Goal: Transaction & Acquisition: Purchase product/service

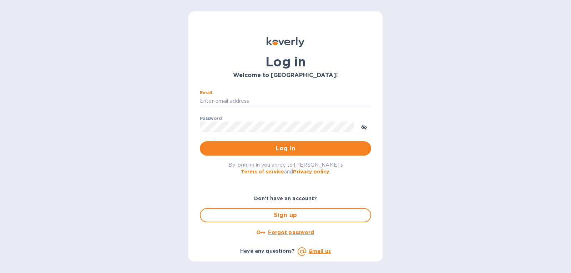
type input "[PERSON_NAME][EMAIL_ADDRESS][DOMAIN_NAME]"
click at [231, 121] on div "Password ​" at bounding box center [285, 129] width 171 height 26
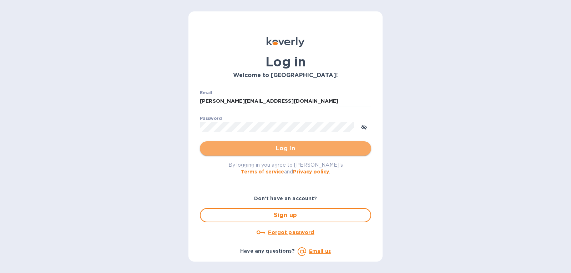
click at [227, 144] on button "Log in" at bounding box center [285, 148] width 171 height 14
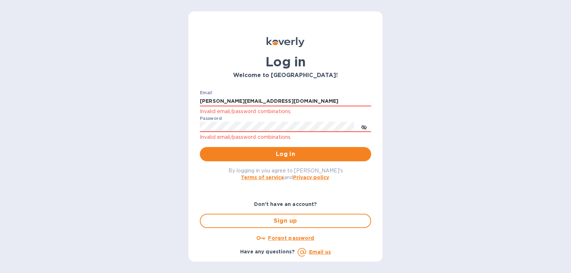
click at [285, 233] on div "Forgot password" at bounding box center [285, 238] width 177 height 14
click at [284, 238] on u "Forgot password" at bounding box center [291, 238] width 46 height 6
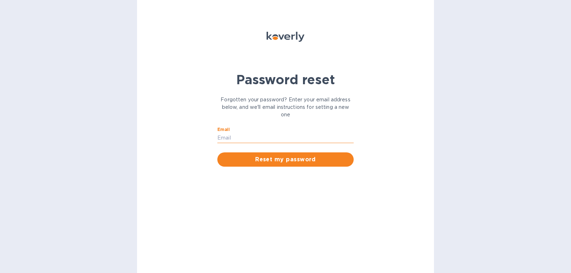
click at [258, 139] on input "Email" at bounding box center [285, 138] width 136 height 11
type input "gatewell.corp@gmail.com"
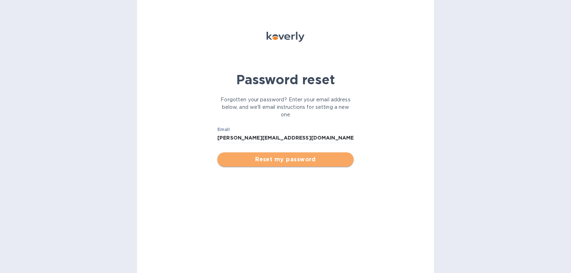
click at [257, 164] on span "Reset my password" at bounding box center [285, 159] width 125 height 9
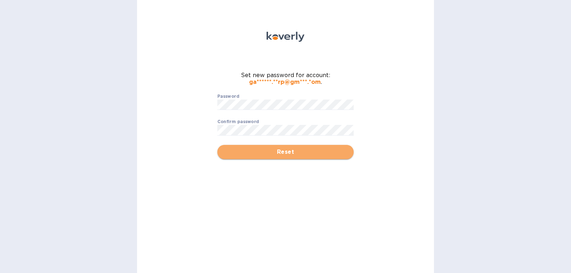
click at [239, 149] on span "Reset" at bounding box center [285, 152] width 125 height 9
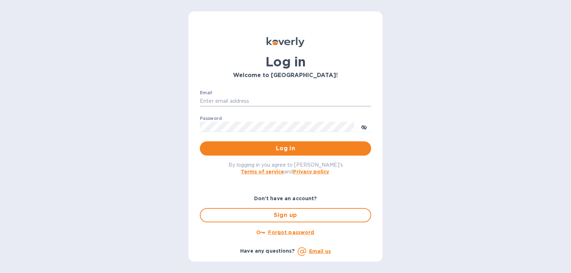
click at [244, 102] on input "Email" at bounding box center [285, 101] width 171 height 11
type input "gatewell.corp@gmail.com"
click at [358, 152] on span "Log in" at bounding box center [286, 148] width 160 height 9
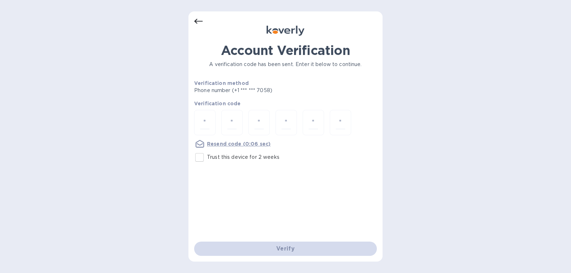
click at [200, 158] on input "Trust this device for 2 weeks" at bounding box center [199, 157] width 15 height 15
checkbox input "true"
click at [208, 122] on input "number" at bounding box center [204, 122] width 9 height 13
type input "1"
type input "3"
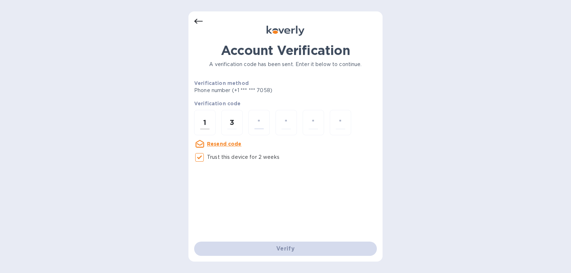
type input "1"
type input "2"
type input "8"
type input "7"
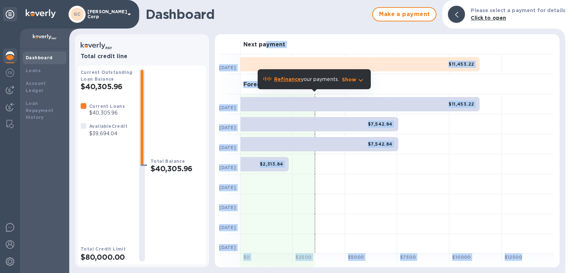
click at [267, 36] on div "Next payment [DATE] $11,453.22 Forecasted payments [DATE] $11,453.22 [DATE] $7,…" at bounding box center [387, 150] width 345 height 233
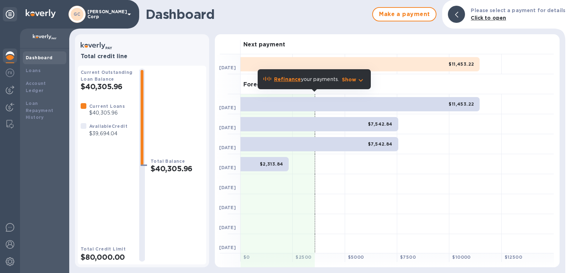
click at [311, 20] on h1 "Dashboard" at bounding box center [257, 14] width 223 height 15
click at [287, 85] on div "Refinance your payments. Show" at bounding box center [314, 79] width 113 height 20
click at [290, 81] on b "Refinance" at bounding box center [287, 79] width 27 height 6
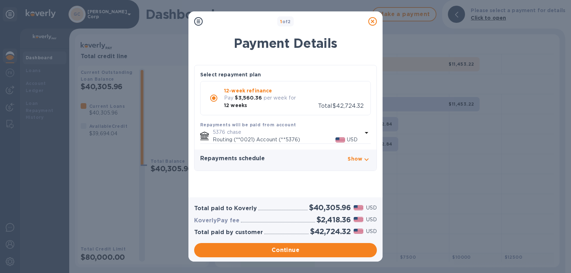
click at [375, 24] on icon at bounding box center [372, 21] width 9 height 9
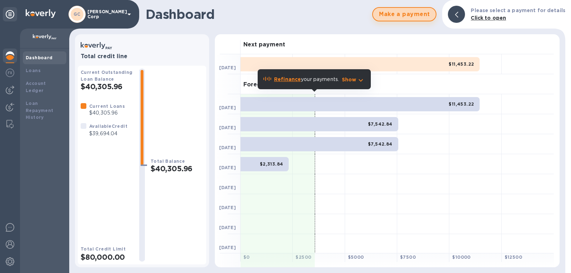
click at [398, 13] on span "Make a payment" at bounding box center [404, 14] width 51 height 9
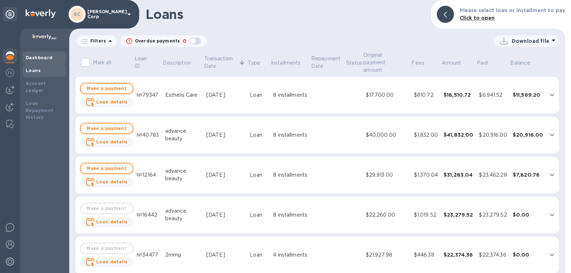
click at [41, 57] on b "Dashboard" at bounding box center [39, 57] width 27 height 5
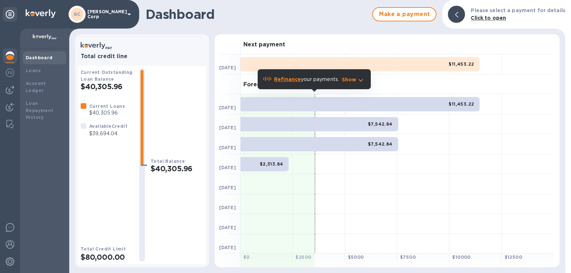
click at [447, 69] on div "$11,453.22" at bounding box center [360, 64] width 239 height 14
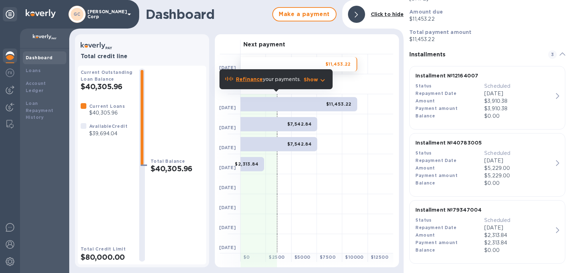
scroll to position [20, 0]
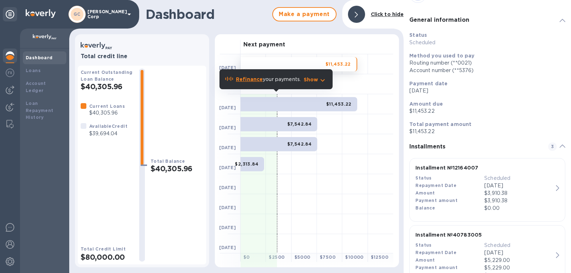
click at [560, 145] on icon at bounding box center [563, 146] width 6 height 3
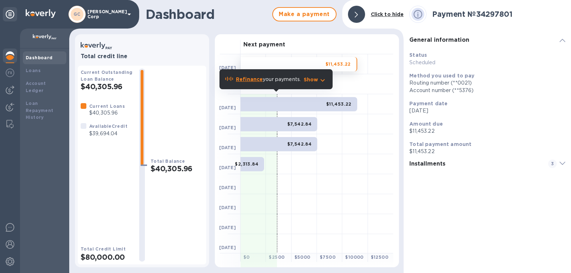
scroll to position [0, 0]
click at [560, 145] on p "Total payment amount" at bounding box center [487, 144] width 156 height 7
click at [563, 167] on span at bounding box center [563, 164] width 6 height 9
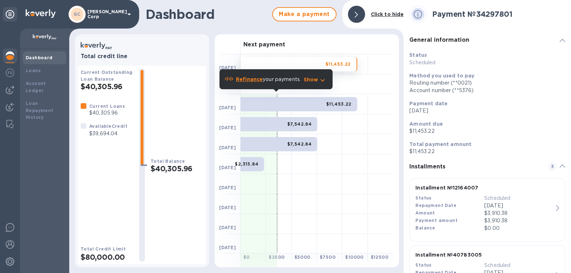
click at [426, 56] on p "Status" at bounding box center [487, 54] width 156 height 7
click at [246, 77] on b "Refinance" at bounding box center [249, 79] width 27 height 6
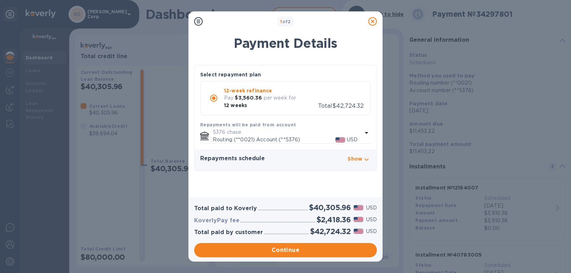
click at [273, 139] on p "Routing (**0021) Account (**5376)" at bounding box center [274, 139] width 123 height 7
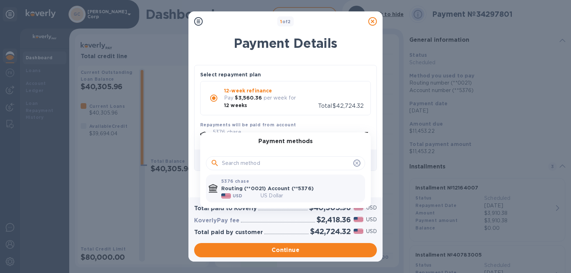
click at [268, 217] on div at bounding box center [285, 136] width 571 height 273
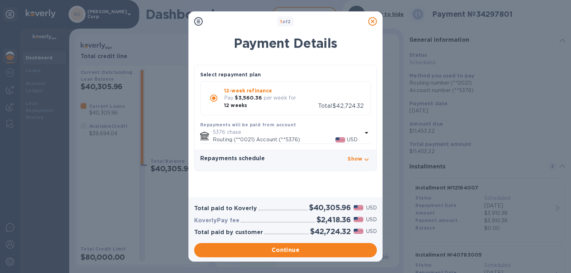
click at [250, 189] on div "Payment Details Select repayment plan 12-week refinance Pay $3,560.36 per week …" at bounding box center [285, 112] width 194 height 170
click at [198, 44] on h1 "Payment Details" at bounding box center [285, 43] width 183 height 15
click at [369, 24] on icon at bounding box center [372, 21] width 9 height 9
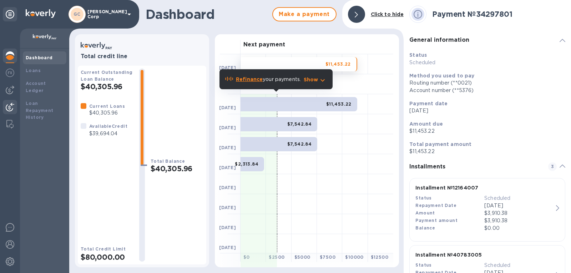
click at [5, 107] on div at bounding box center [10, 108] width 14 height 16
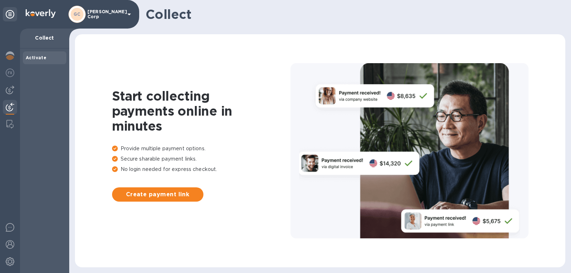
click at [3, 91] on div at bounding box center [10, 90] width 14 height 14
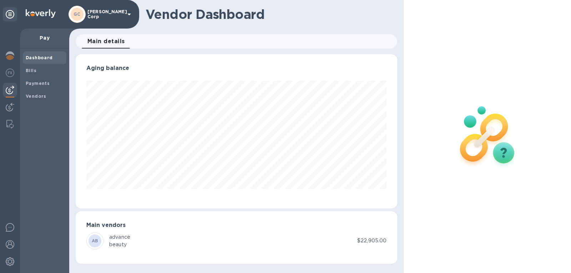
scroll to position [154, 322]
click at [5, 92] on div at bounding box center [10, 90] width 14 height 14
click at [6, 110] on img at bounding box center [10, 107] width 9 height 9
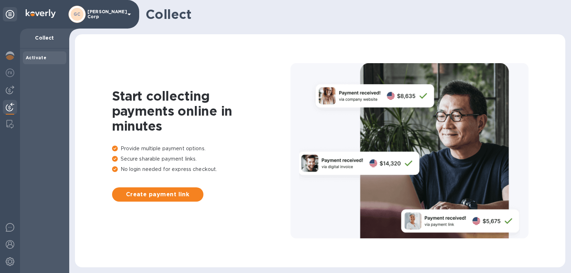
click at [11, 69] on img at bounding box center [10, 73] width 9 height 9
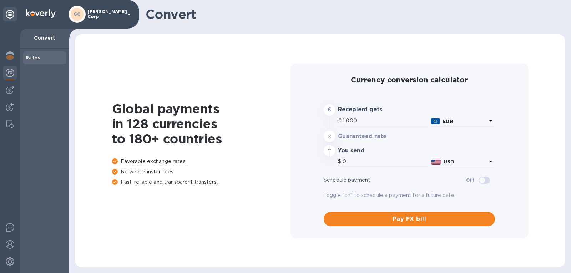
type input "1,163.79"
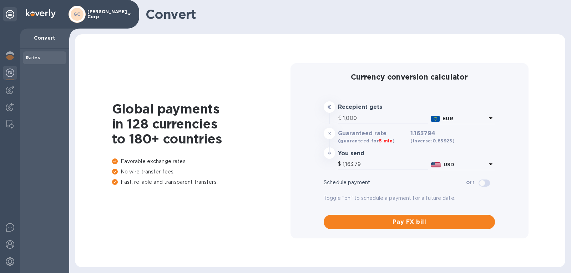
click at [4, 11] on div at bounding box center [10, 14] width 14 height 14
click at [5, 62] on div at bounding box center [10, 57] width 14 height 16
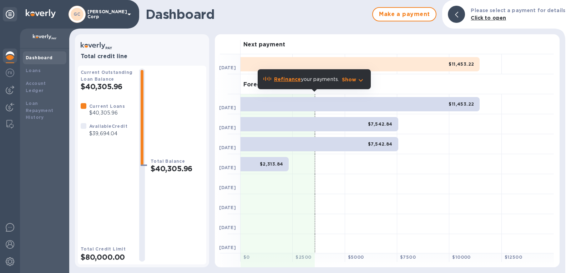
click at [6, 102] on div at bounding box center [10, 108] width 14 height 16
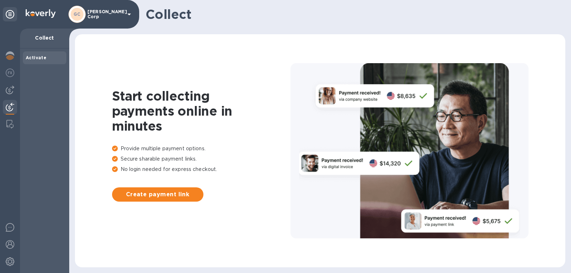
click at [5, 89] on div at bounding box center [10, 90] width 14 height 14
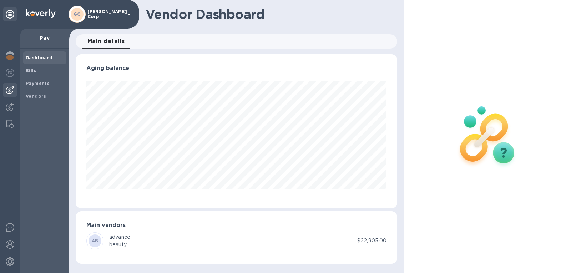
scroll to position [154, 322]
click at [6, 120] on div at bounding box center [10, 124] width 13 height 14
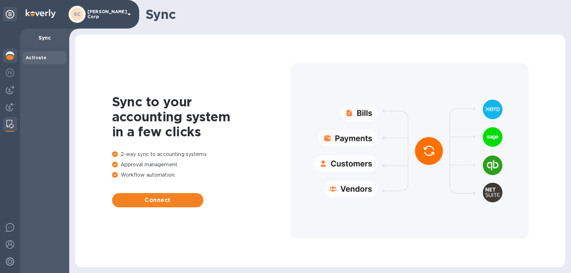
click at [4, 59] on div at bounding box center [10, 57] width 14 height 16
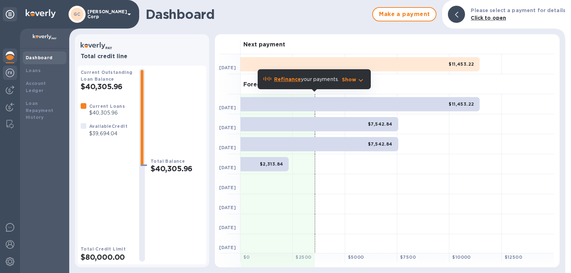
click at [10, 71] on img at bounding box center [10, 73] width 9 height 9
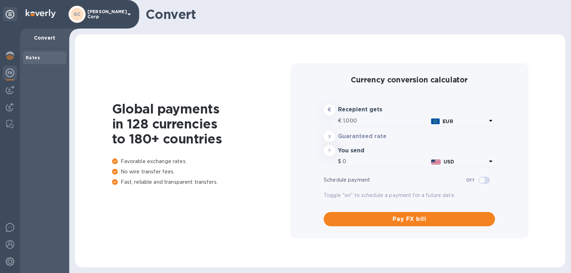
type input "1,163.79"
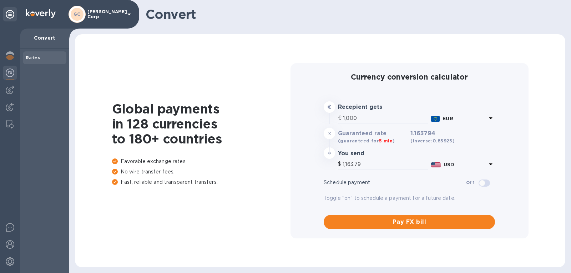
click at [10, 90] on img at bounding box center [10, 90] width 9 height 9
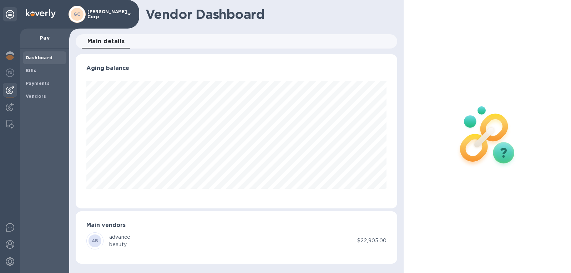
scroll to position [154, 322]
click at [6, 102] on div at bounding box center [10, 108] width 14 height 16
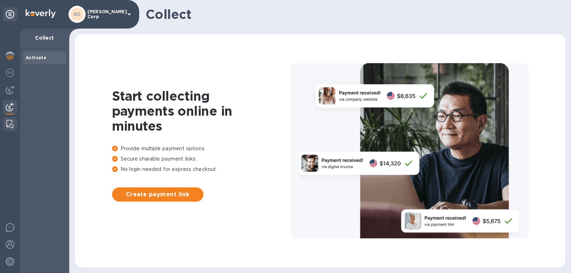
click at [5, 123] on div at bounding box center [10, 124] width 13 height 14
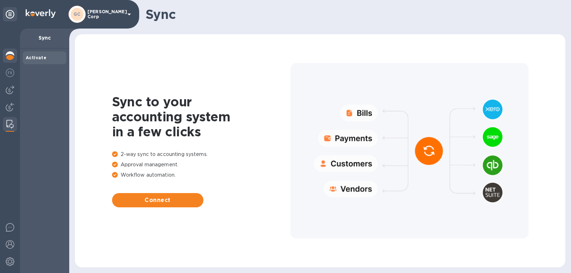
click at [8, 51] on div at bounding box center [10, 57] width 14 height 16
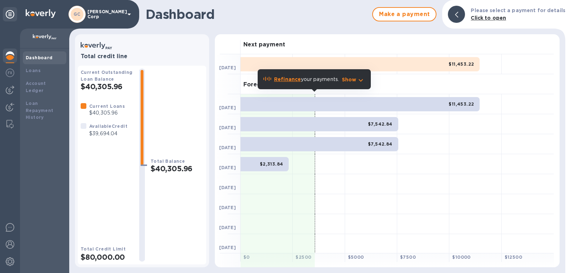
scroll to position [61, 0]
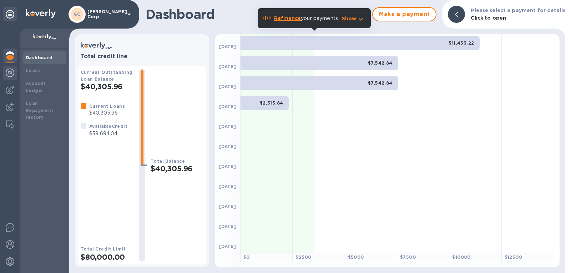
click at [14, 68] on div at bounding box center [10, 74] width 14 height 16
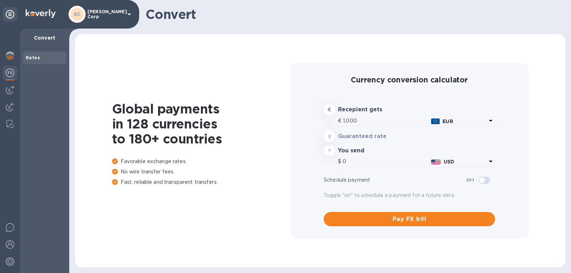
type input "1,163.79"
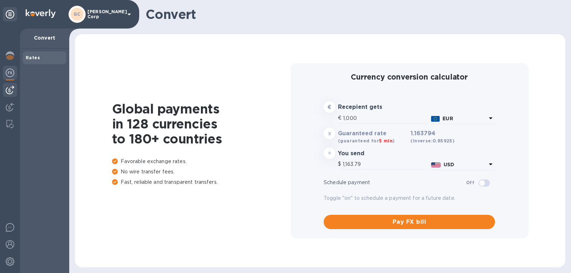
click at [7, 87] on img at bounding box center [10, 90] width 9 height 9
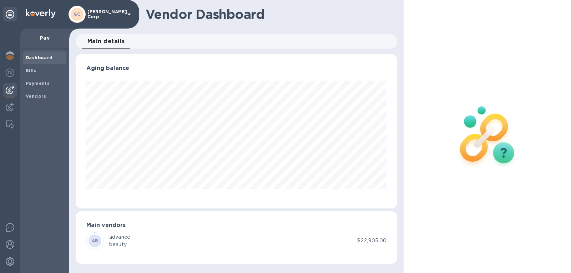
scroll to position [154, 322]
click at [107, 225] on h3 "Main vendors" at bounding box center [236, 225] width 300 height 7
click at [39, 96] on b "Vendors" at bounding box center [36, 96] width 21 height 5
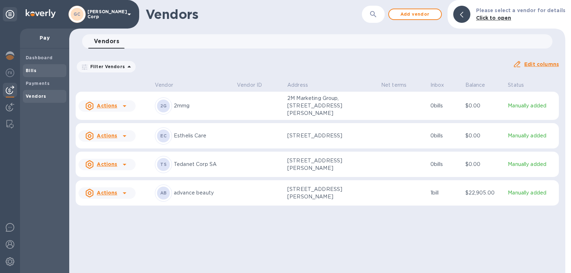
click at [47, 72] on span "Bills" at bounding box center [45, 70] width 38 height 7
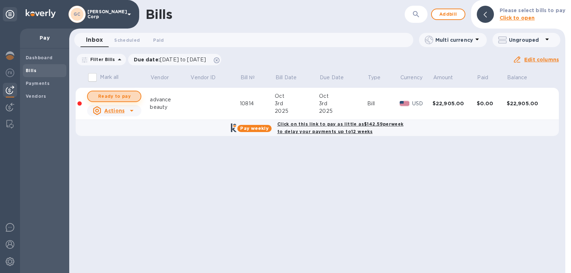
click at [126, 97] on span "Ready to pay" at bounding box center [114, 96] width 41 height 9
checkbox input "true"
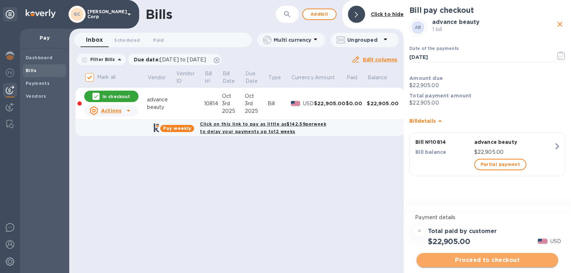
click at [462, 254] on button "Proceed to checkout" at bounding box center [488, 260] width 142 height 14
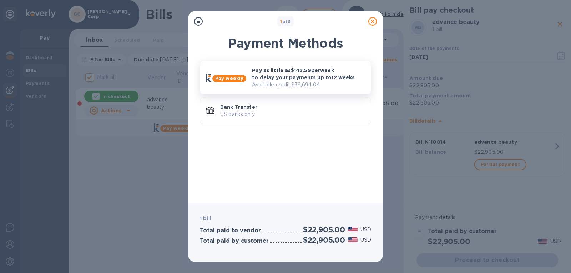
click at [310, 89] on p "Available credit: $39,694.04" at bounding box center [308, 84] width 113 height 7
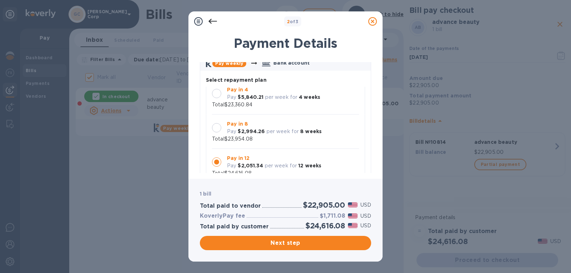
scroll to position [34, 0]
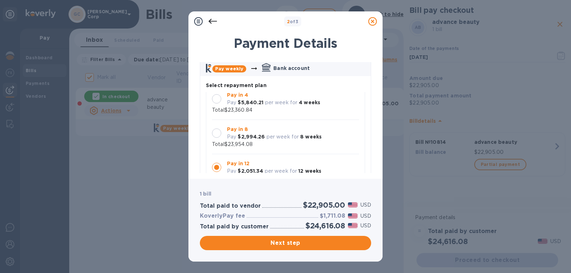
click at [222, 168] on div at bounding box center [216, 167] width 15 height 15
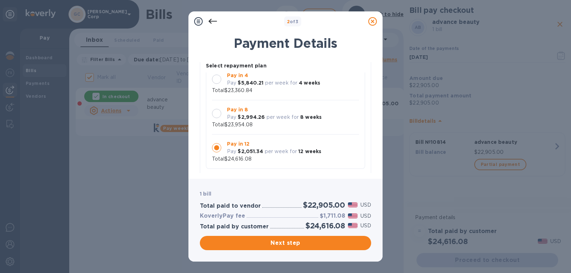
scroll to position [54, 0]
click at [217, 147] on div at bounding box center [216, 146] width 9 height 9
click at [375, 22] on icon at bounding box center [372, 21] width 9 height 9
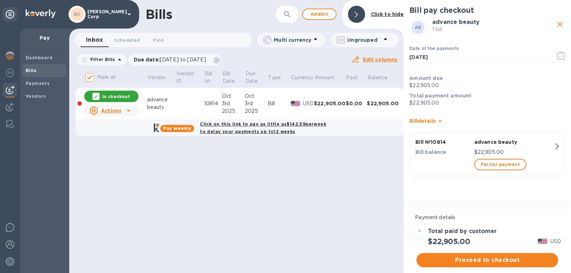
click at [34, 59] on b "Dashboard" at bounding box center [39, 57] width 27 height 5
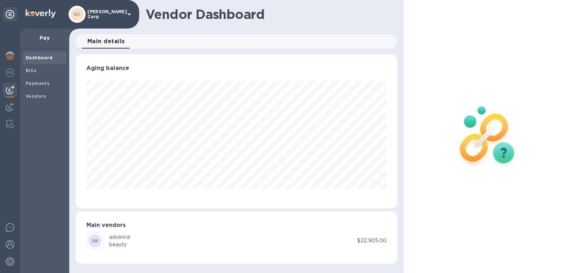
scroll to position [154, 322]
click at [41, 41] on p "Pay" at bounding box center [45, 37] width 38 height 7
click at [3, 113] on div at bounding box center [10, 108] width 14 height 16
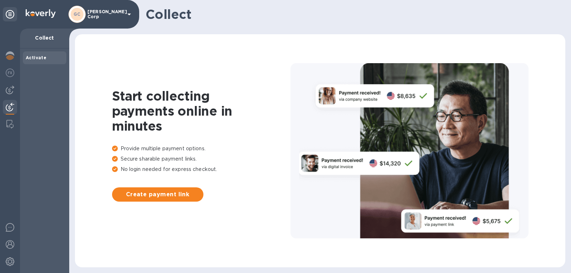
click at [3, 73] on div at bounding box center [10, 74] width 14 height 16
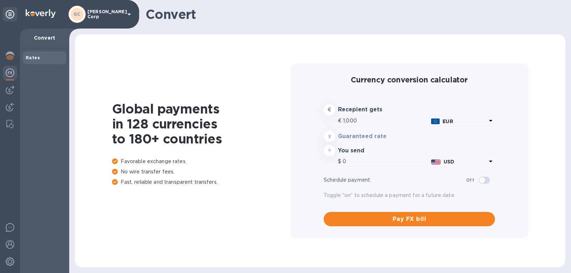
click at [9, 52] on img at bounding box center [10, 55] width 9 height 9
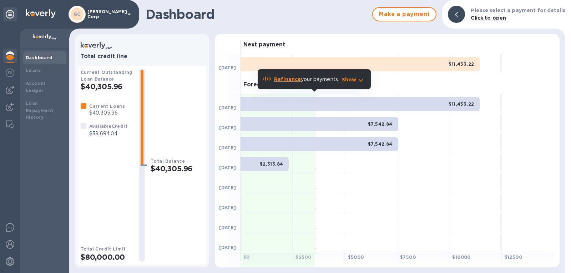
click at [283, 81] on b "Refinance" at bounding box center [287, 79] width 27 height 6
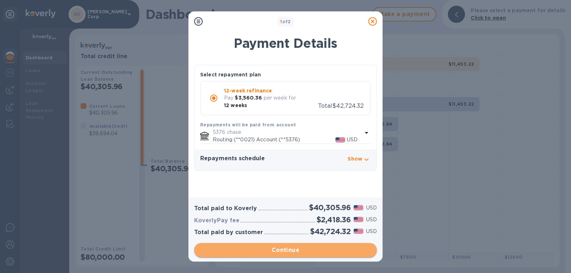
click at [258, 247] on span "Continue" at bounding box center [285, 250] width 171 height 9
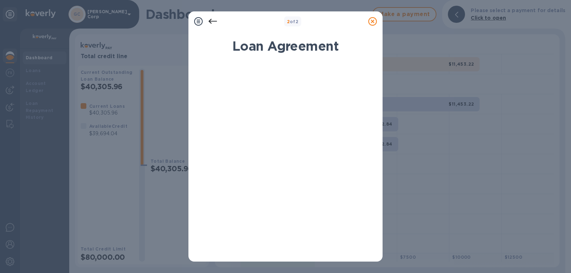
click at [372, 25] on icon at bounding box center [372, 21] width 9 height 9
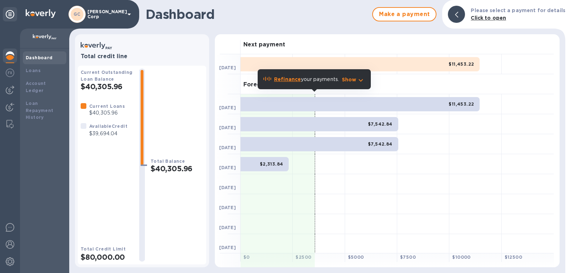
click at [286, 82] on p "Refinance your payments." at bounding box center [306, 79] width 65 height 7
click at [287, 79] on b "Refinance" at bounding box center [287, 79] width 27 height 6
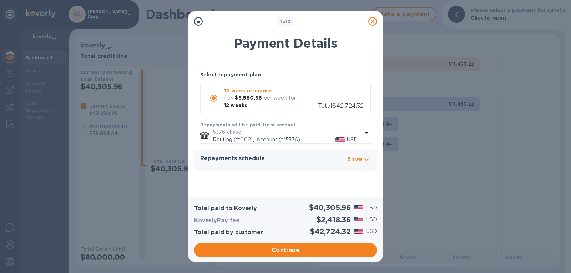
click at [356, 158] on p "Show" at bounding box center [355, 158] width 15 height 7
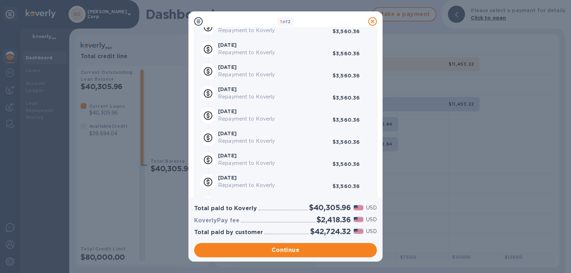
scroll to position [273, 0]
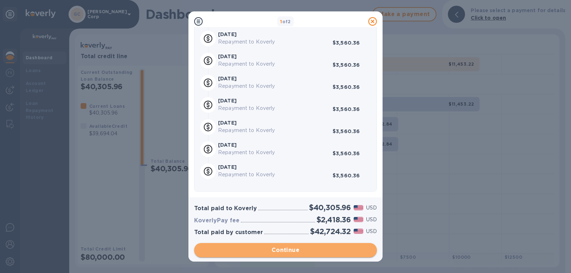
click at [300, 251] on span "Continue" at bounding box center [285, 250] width 171 height 9
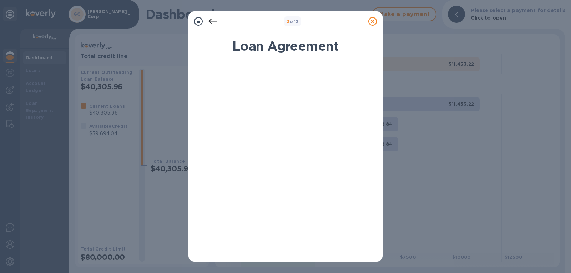
scroll to position [117, 0]
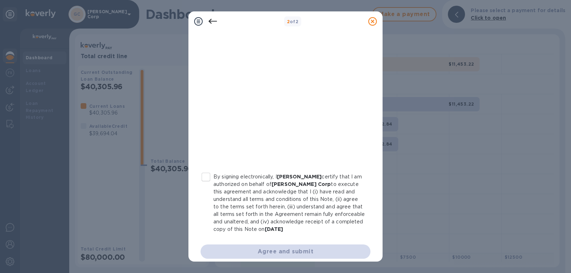
click at [207, 174] on input "By signing electronically, I [PERSON_NAME] certify that I am authorized on beha…" at bounding box center [205, 177] width 15 height 15
checkbox input "true"
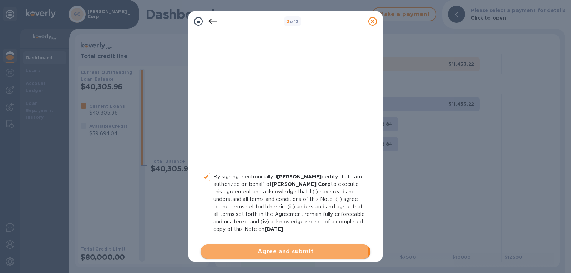
click at [237, 250] on span "Agree and submit" at bounding box center [285, 251] width 158 height 9
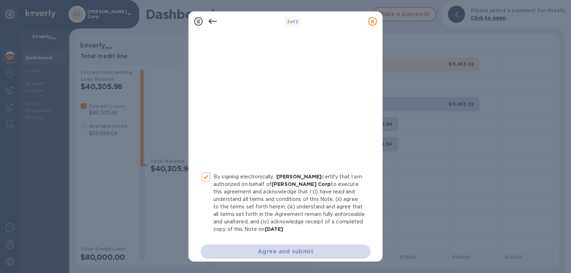
click at [566, 106] on div "2 of 2 Loan Agreement By signing electronically, I [PERSON_NAME] certify that I…" at bounding box center [285, 136] width 571 height 273
drag, startPoint x: 558, startPoint y: 110, endPoint x: 560, endPoint y: 65, distance: 44.7
click at [560, 65] on div "2 of 2 Loan Agreement By signing electronically, I [PERSON_NAME] certify that I…" at bounding box center [285, 136] width 571 height 273
click at [317, 172] on div at bounding box center [286, 59] width 170 height 228
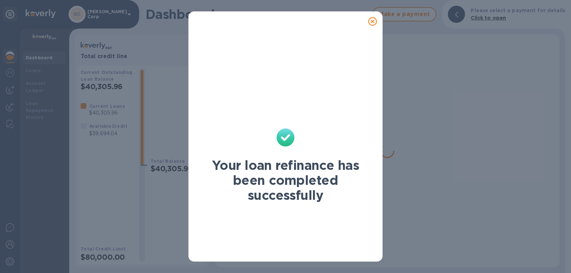
scroll to position [0, 0]
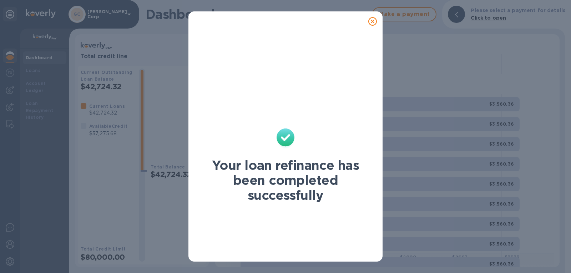
click at [375, 25] on icon at bounding box center [372, 21] width 9 height 9
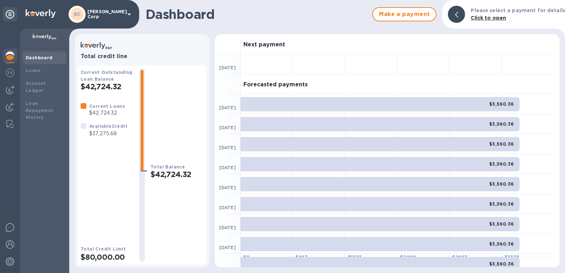
click at [37, 60] on b "Dashboard" at bounding box center [39, 57] width 27 height 5
click at [41, 76] on div "Loans" at bounding box center [45, 70] width 44 height 13
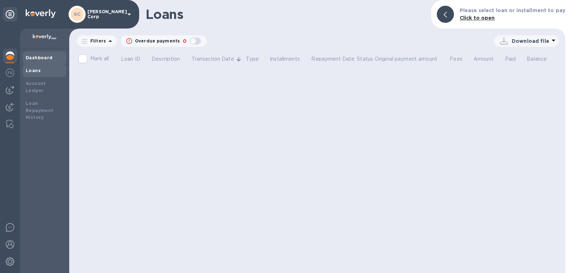
click at [40, 59] on b "Dashboard" at bounding box center [39, 57] width 27 height 5
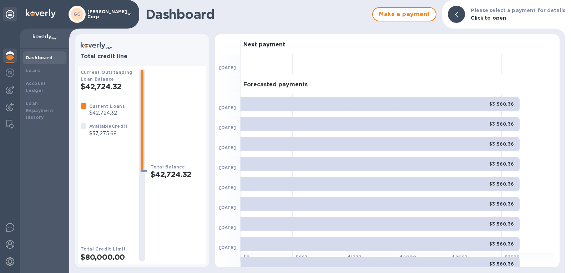
click at [464, 102] on div "$3,560.36" at bounding box center [380, 104] width 279 height 14
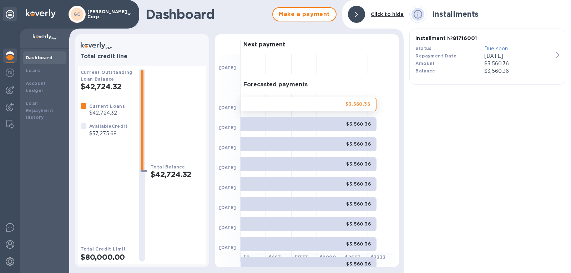
click at [364, 101] on span "$3,560.36" at bounding box center [358, 104] width 25 height 7
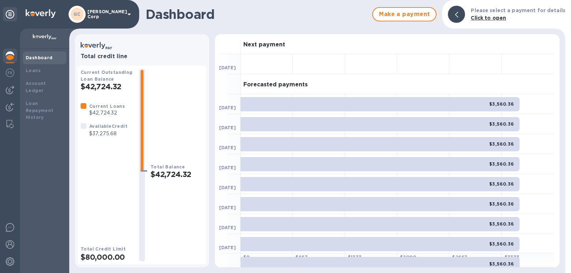
click at [364, 101] on div "$3,560.36" at bounding box center [380, 104] width 279 height 14
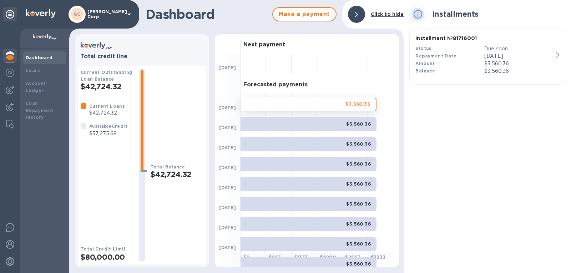
click at [13, 58] on img at bounding box center [10, 55] width 9 height 9
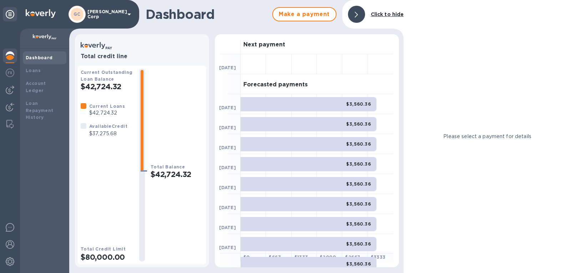
click at [33, 55] on b "Dashboard" at bounding box center [39, 57] width 27 height 5
drag, startPoint x: 144, startPoint y: 164, endPoint x: 144, endPoint y: 202, distance: 37.5
click at [144, 202] on div at bounding box center [142, 165] width 6 height 190
click at [142, 200] on div at bounding box center [142, 165] width 6 height 190
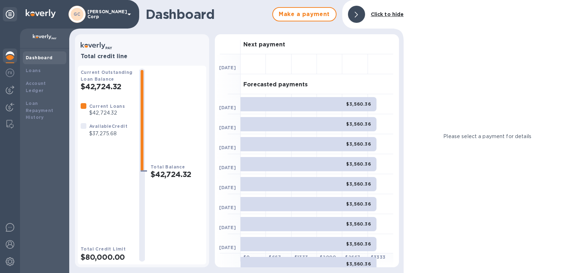
click at [142, 200] on div at bounding box center [142, 165] width 6 height 190
click at [45, 56] on b "Dashboard" at bounding box center [39, 57] width 27 height 5
